Goal: Find specific page/section: Find specific page/section

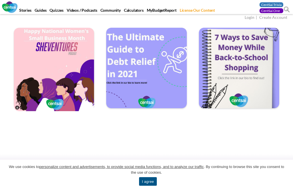
scroll to position [740, 0]
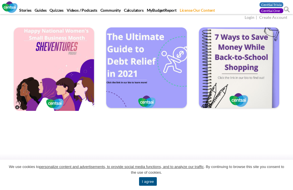
click at [145, 163] on link "Find An Expert" at bounding box center [137, 165] width 27 height 5
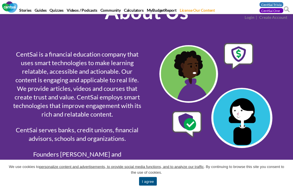
scroll to position [0, 0]
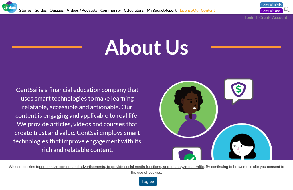
click at [275, 72] on div "About Us" at bounding box center [147, 56] width 278 height 46
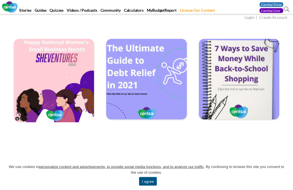
scroll to position [740, 0]
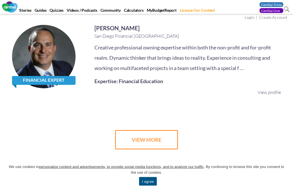
scroll to position [991, 0]
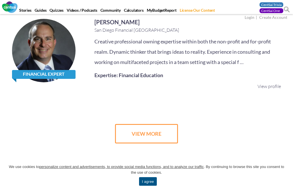
click at [151, 124] on link "VIEW MORE" at bounding box center [146, 133] width 63 height 19
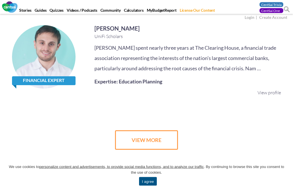
scroll to position [2028, 0]
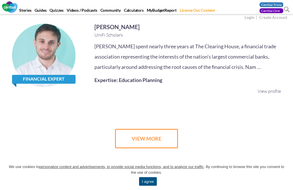
click at [157, 129] on link "VIEW MORE" at bounding box center [146, 138] width 63 height 19
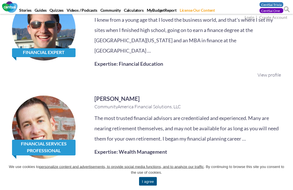
scroll to position [3039, 0]
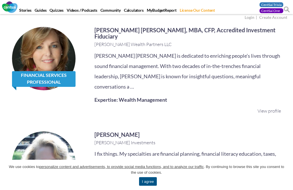
scroll to position [4068, 0]
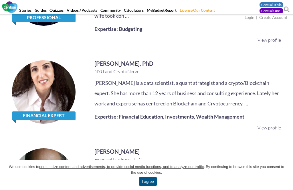
scroll to position [5112, 0]
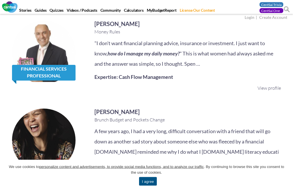
scroll to position [6149, 0]
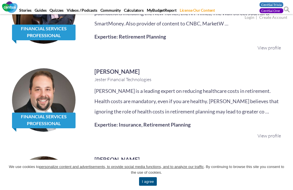
scroll to position [7187, 0]
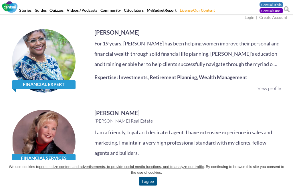
scroll to position [6324, 0]
